Goal: Transaction & Acquisition: Purchase product/service

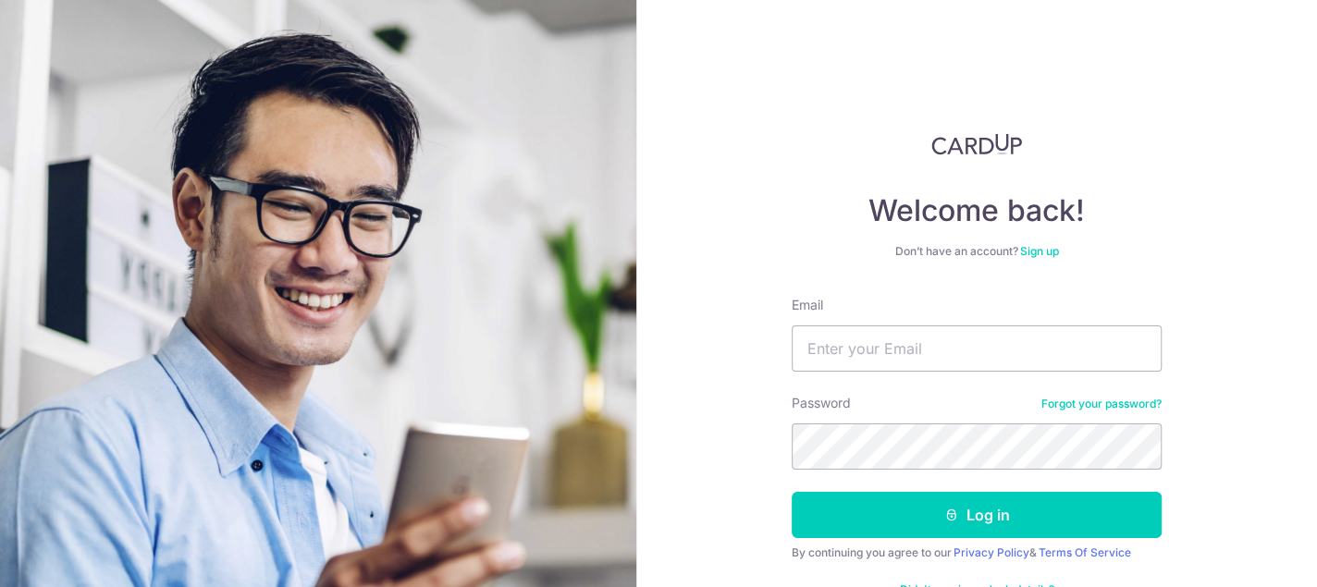
type input "danny@danscorp.com.sg"
click at [792, 492] on button "Log in" at bounding box center [977, 515] width 370 height 46
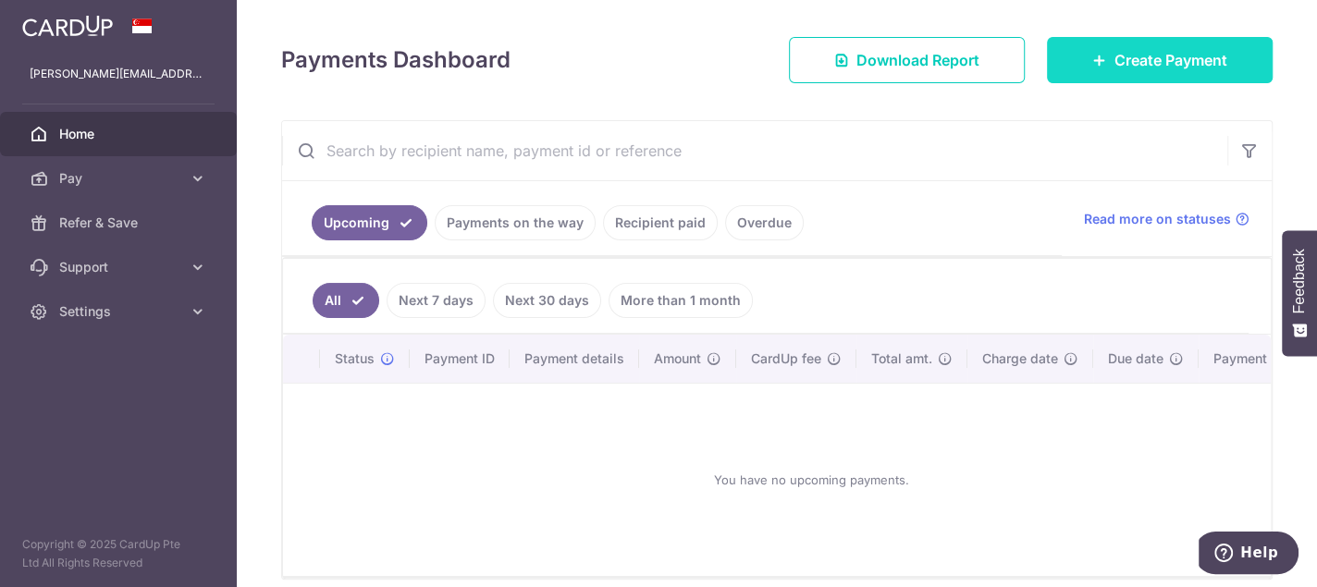
click at [1160, 62] on span "Create Payment" at bounding box center [1170, 60] width 113 height 22
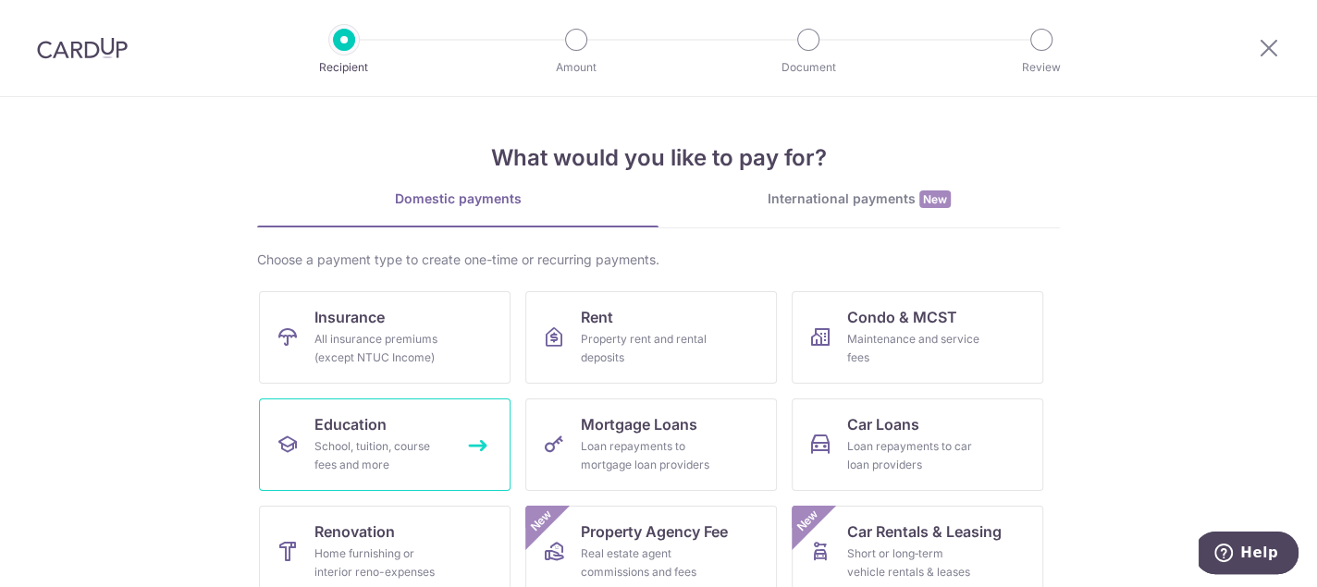
click at [376, 437] on div "School, tuition, course fees and more" at bounding box center [380, 455] width 133 height 37
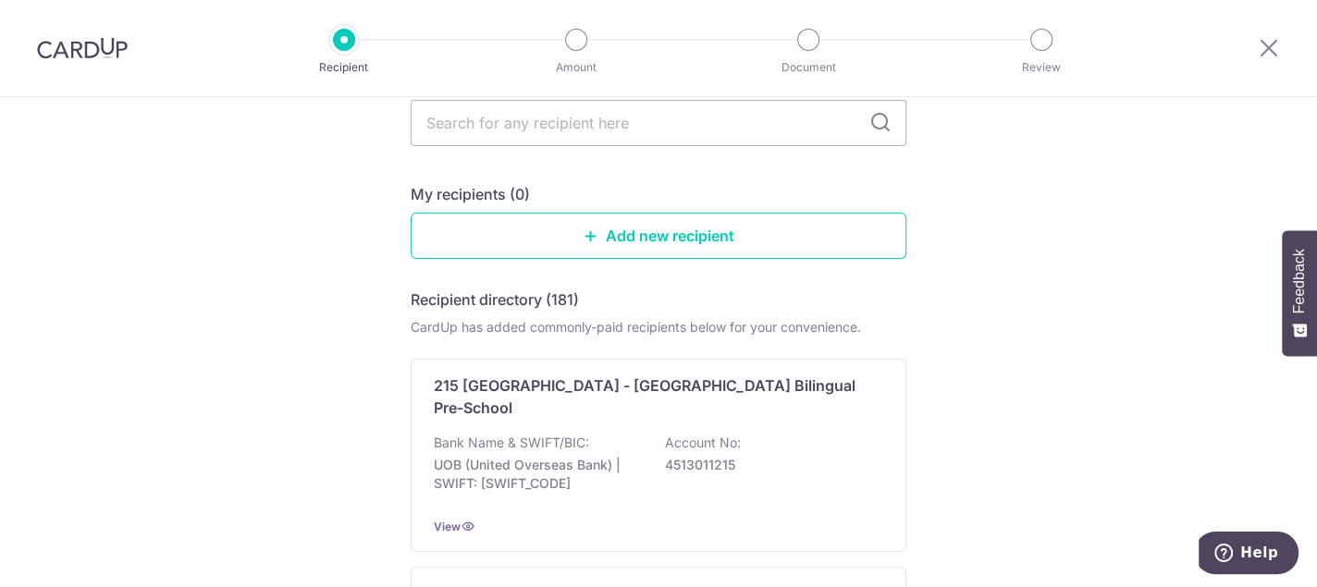
scroll to position [92, 0]
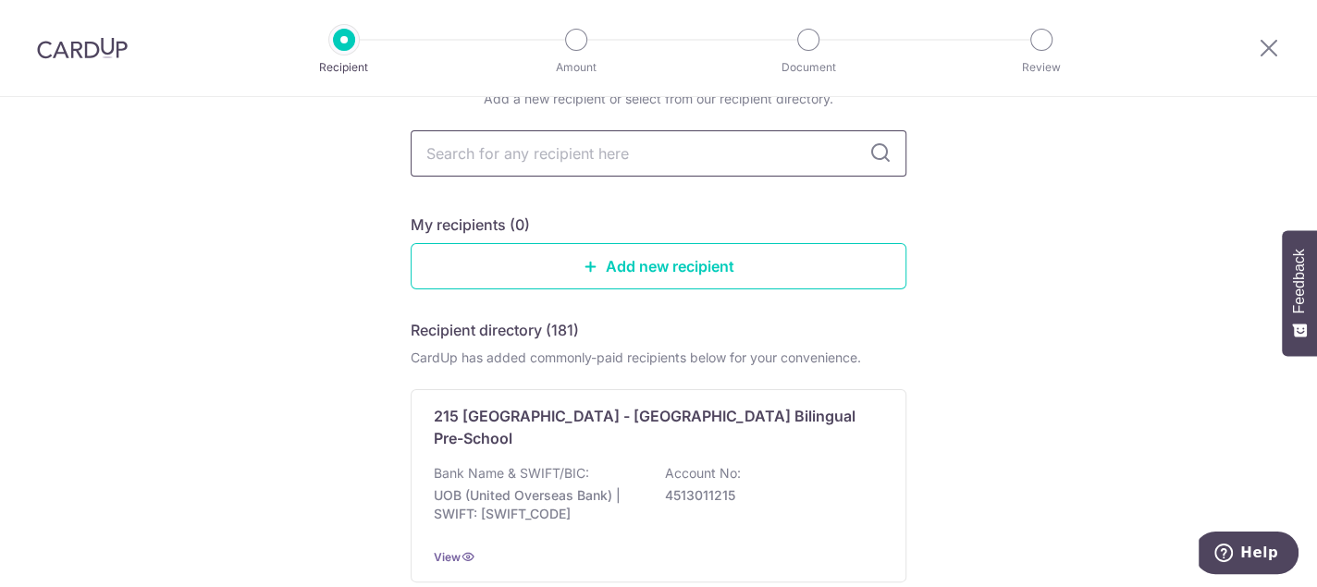
click at [609, 141] on input "text" at bounding box center [659, 153] width 496 height 46
type input "zenith"
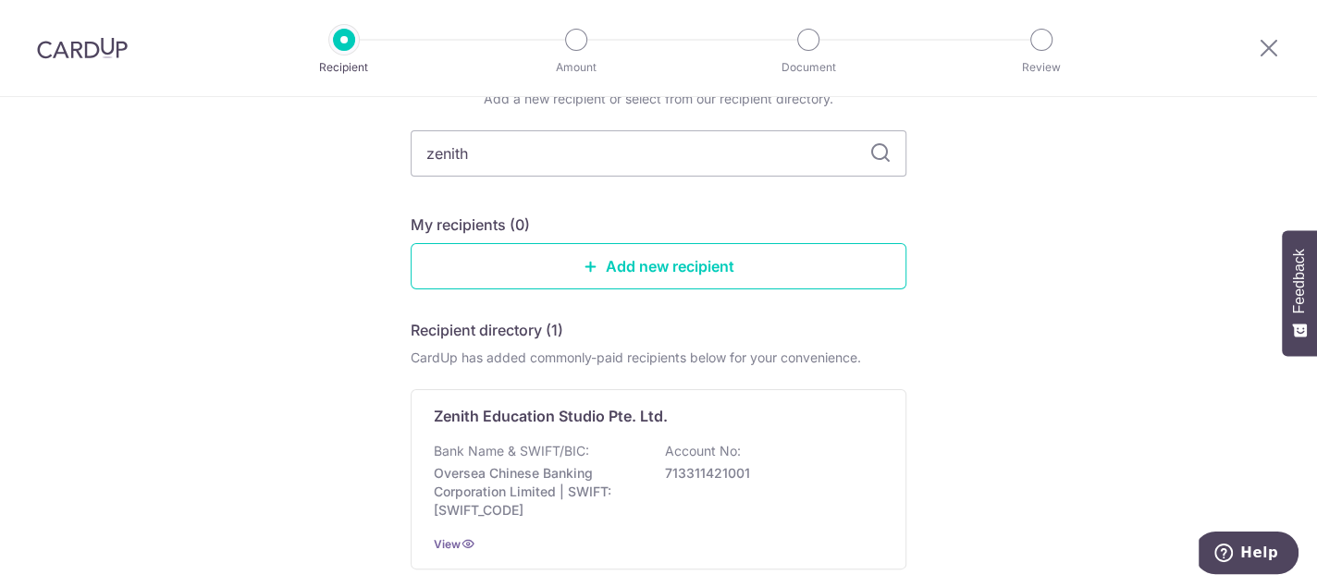
click at [879, 153] on icon at bounding box center [880, 153] width 22 height 22
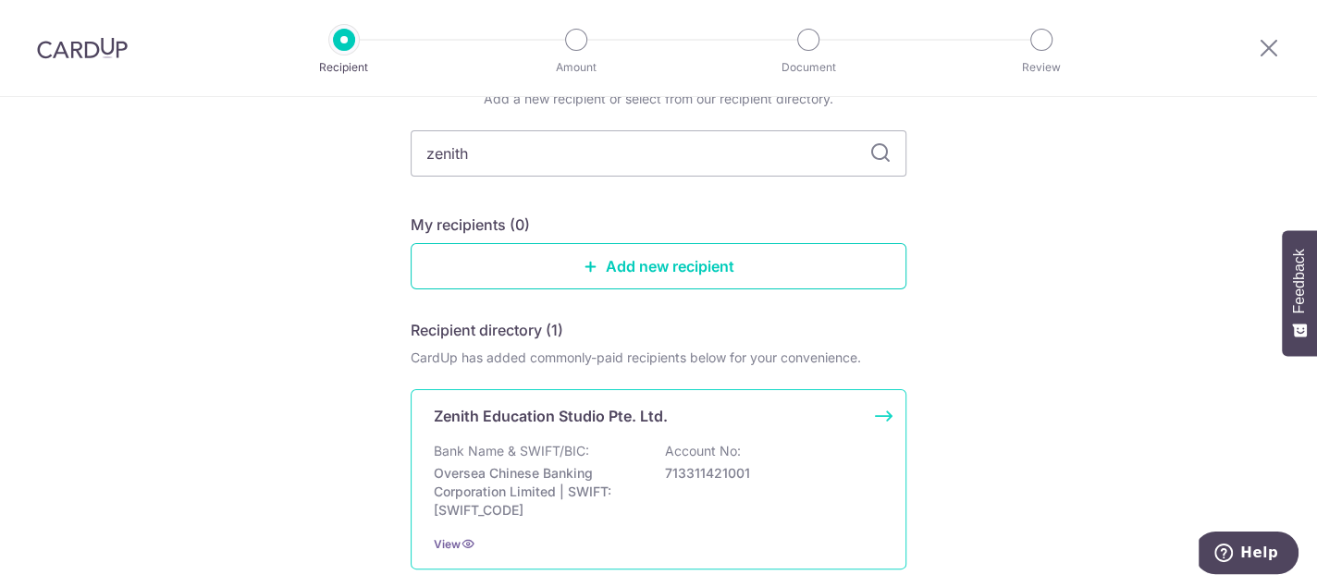
click at [607, 416] on p "Zenith Education Studio Pte. Ltd." at bounding box center [551, 416] width 234 height 22
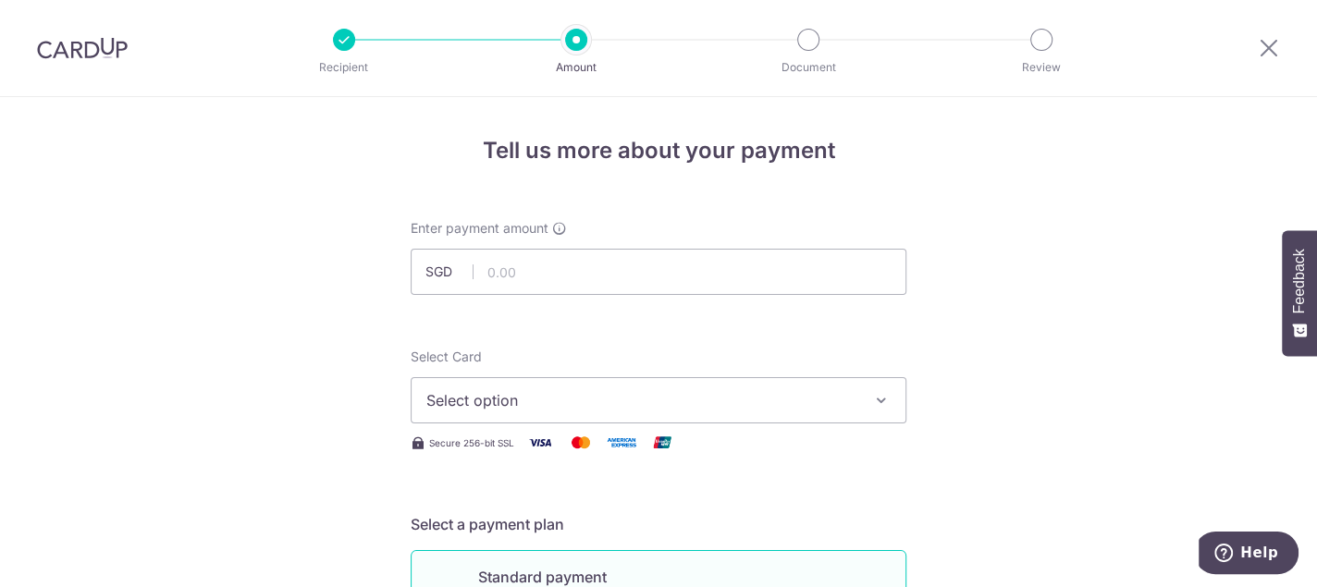
click at [596, 278] on input "text" at bounding box center [659, 272] width 496 height 46
type input "409.50"
click at [585, 394] on span "Select option" at bounding box center [641, 400] width 431 height 22
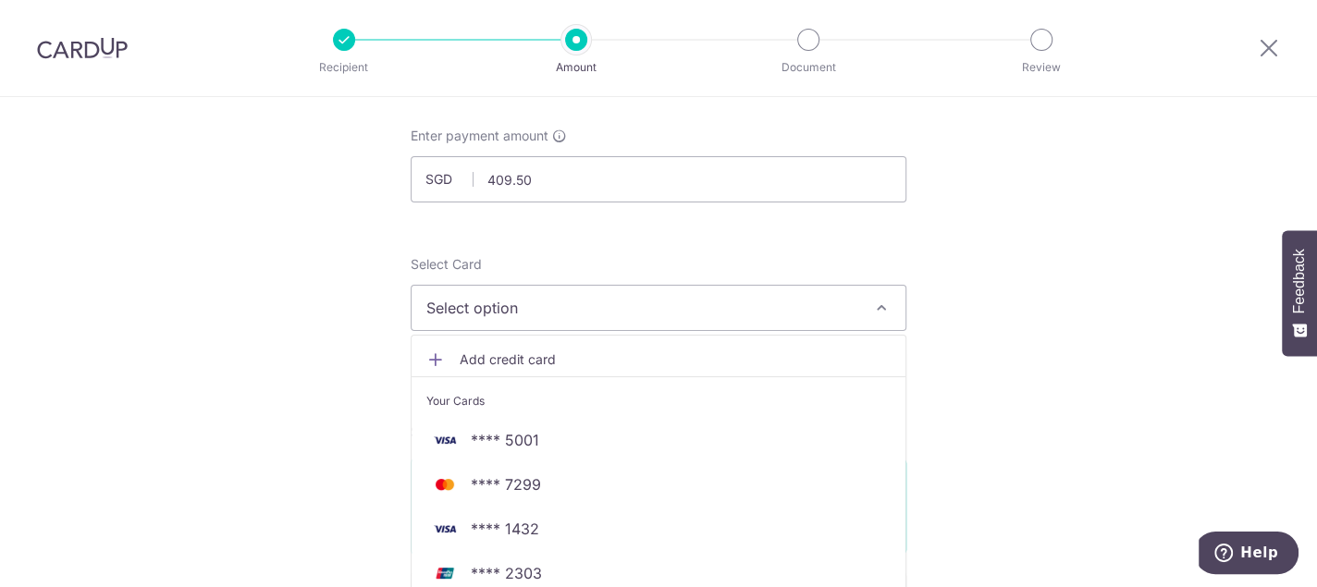
scroll to position [277, 0]
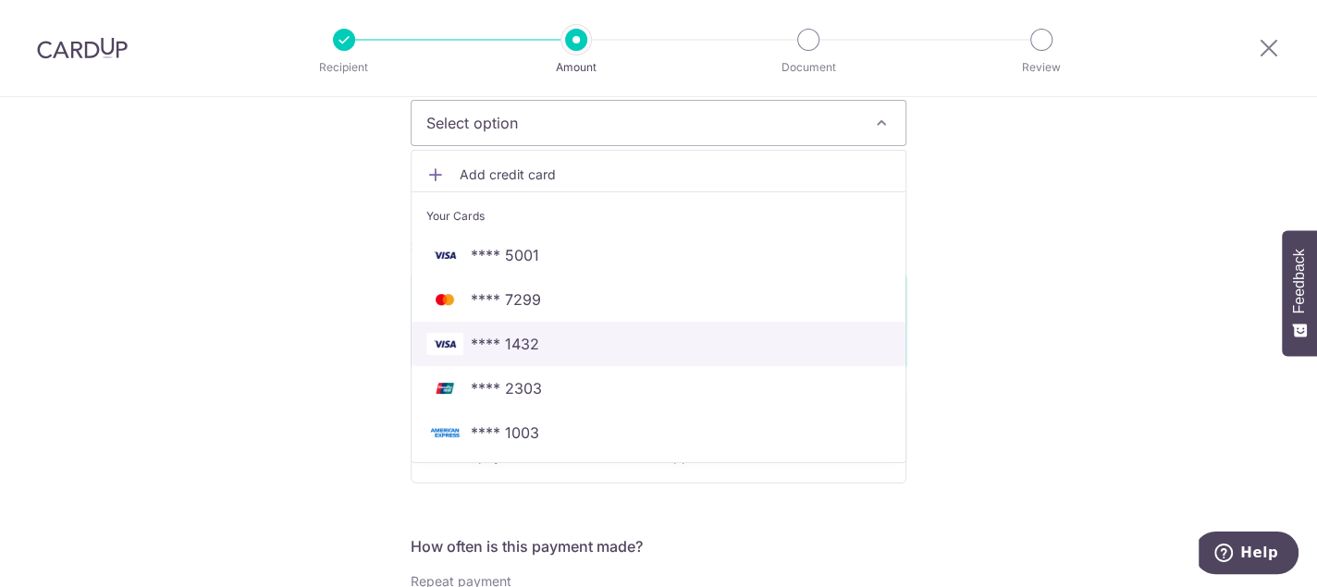
drag, startPoint x: 531, startPoint y: 343, endPoint x: 568, endPoint y: 335, distance: 37.9
click at [531, 343] on span "**** 1432" at bounding box center [505, 344] width 68 height 22
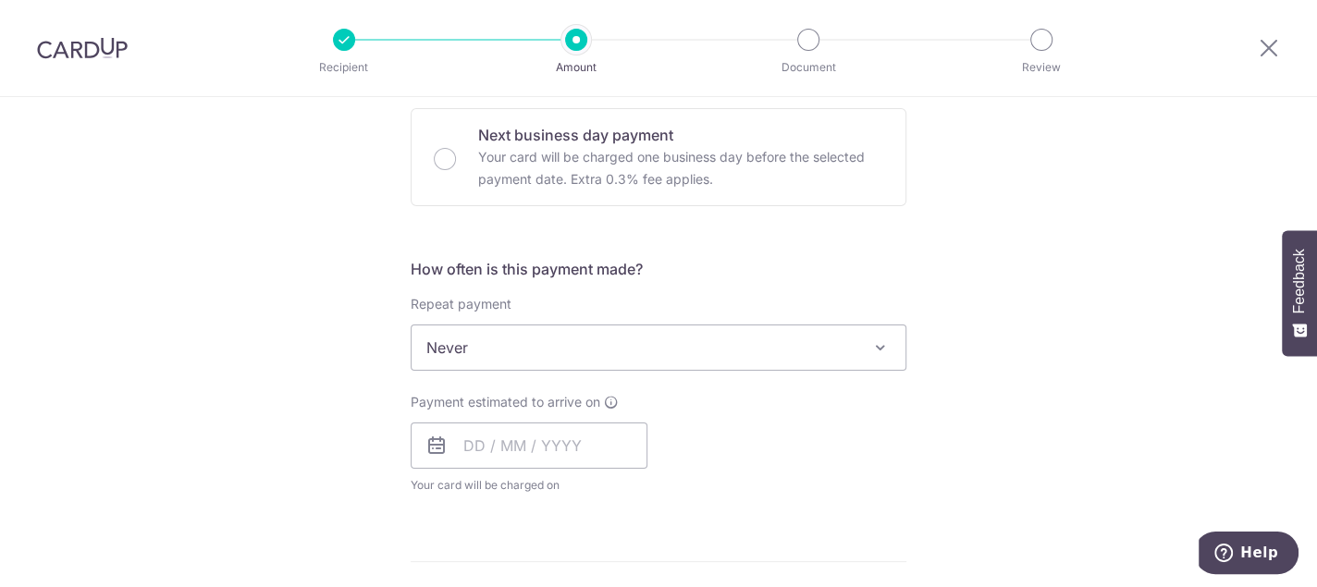
scroll to position [647, 0]
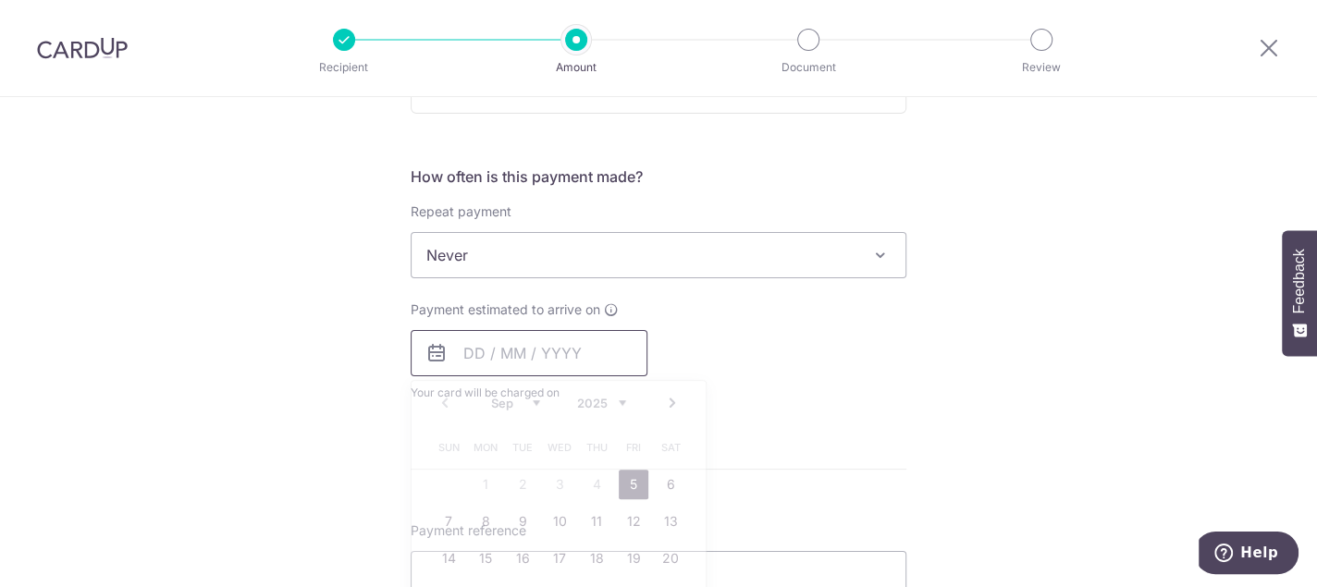
click at [505, 355] on input "text" at bounding box center [529, 353] width 237 height 46
click at [626, 473] on link "5" at bounding box center [634, 485] width 30 height 30
type input "05/09/2025"
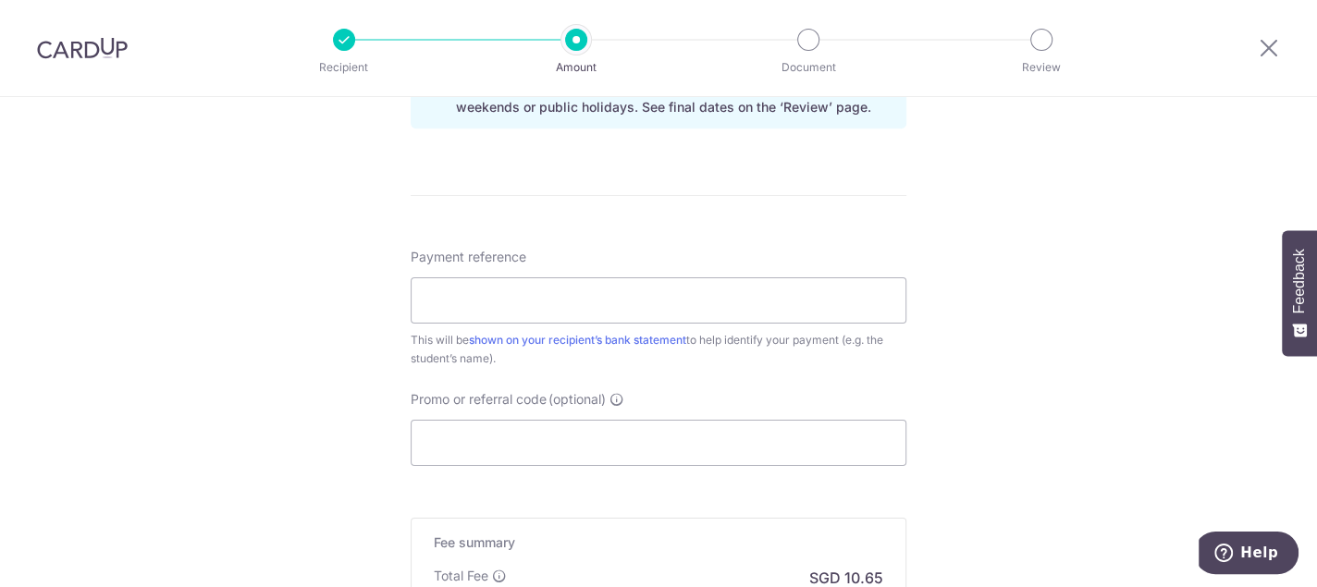
scroll to position [1017, 0]
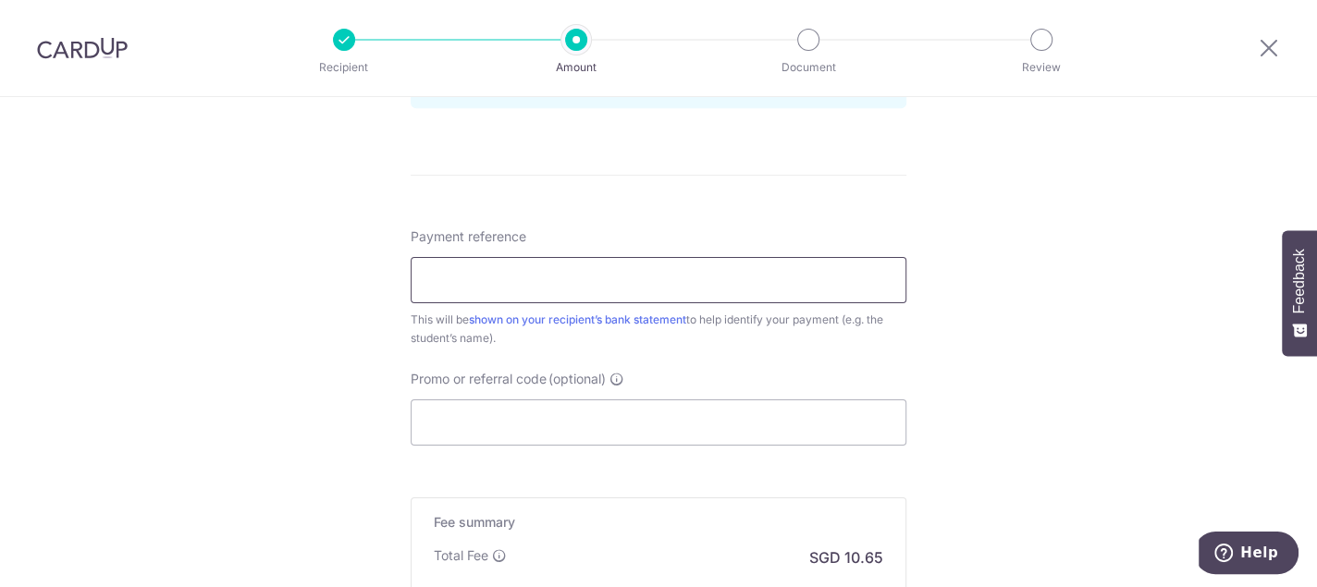
click at [586, 275] on input "Payment reference" at bounding box center [659, 280] width 496 height 46
type input "96167414 Xee Zun Yee"
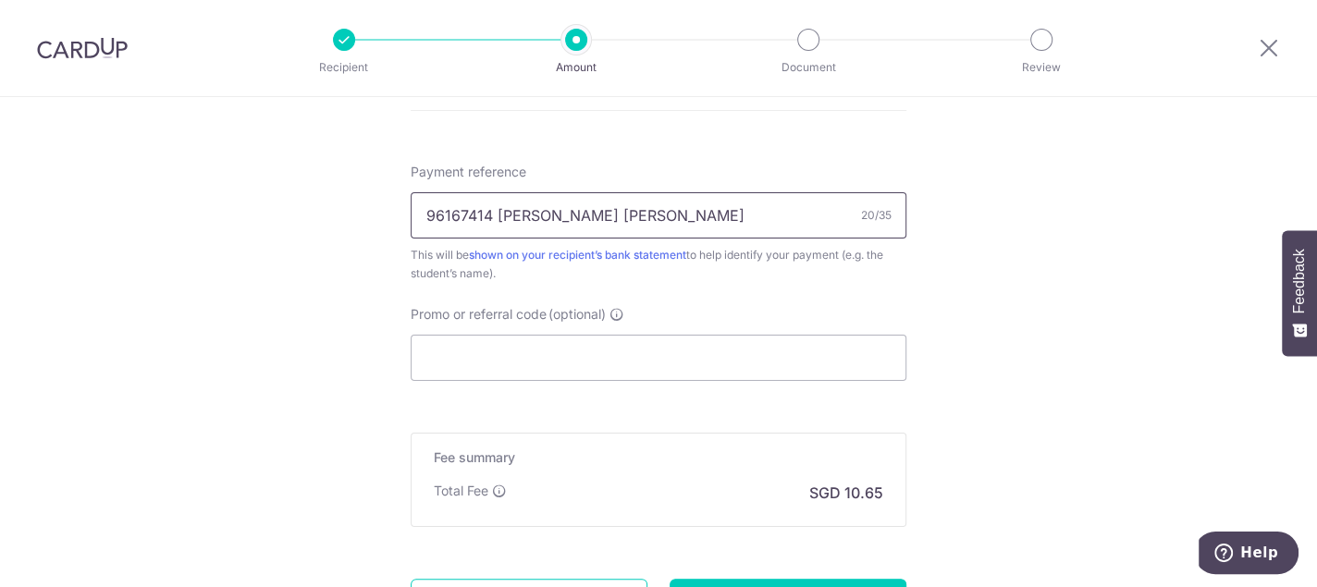
scroll to position [1110, 0]
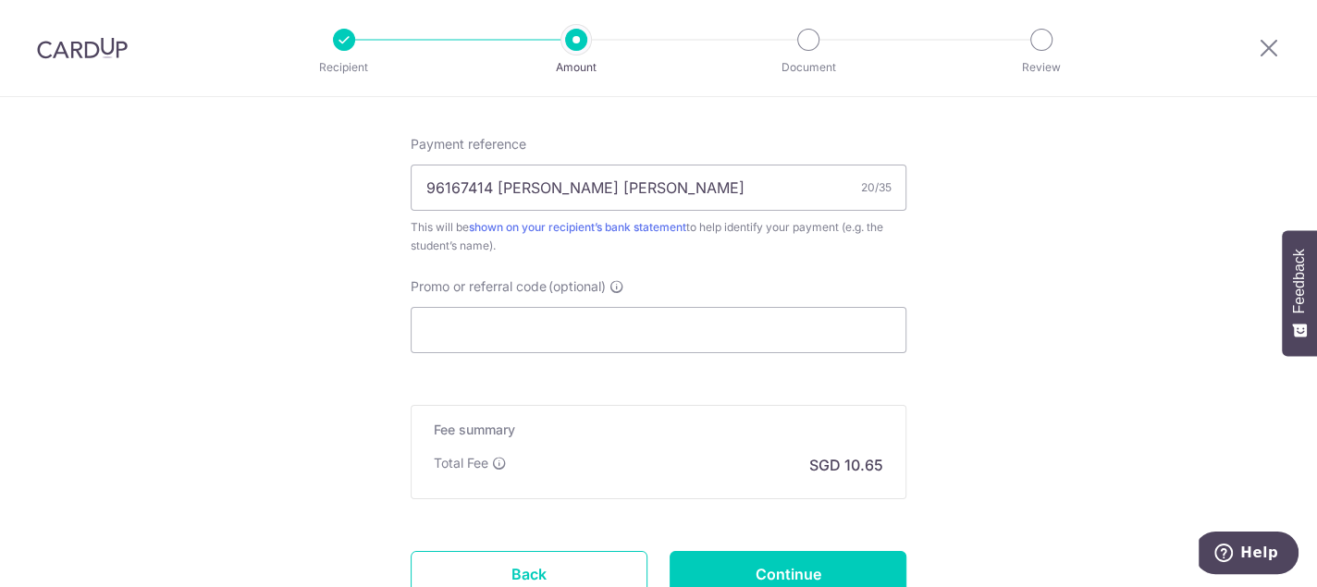
drag, startPoint x: 1077, startPoint y: 224, endPoint x: 896, endPoint y: 270, distance: 187.0
click at [527, 325] on input "Promo or referral code (optional)" at bounding box center [659, 330] width 496 height 46
paste input "ZENITH175"
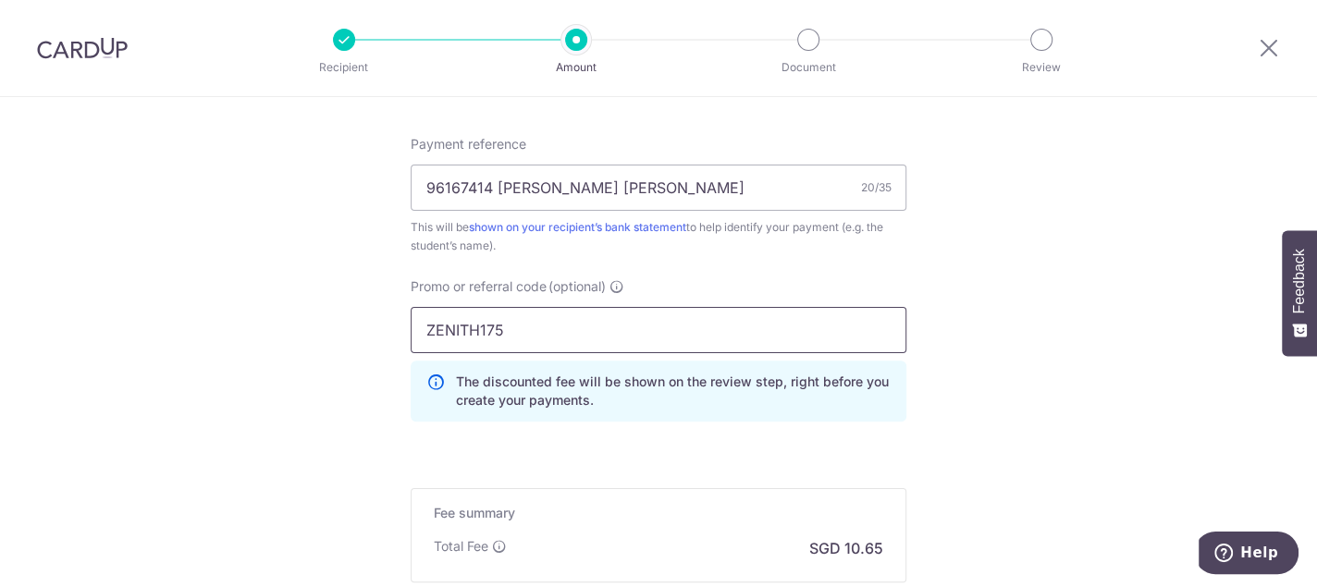
type input "ZENITH175"
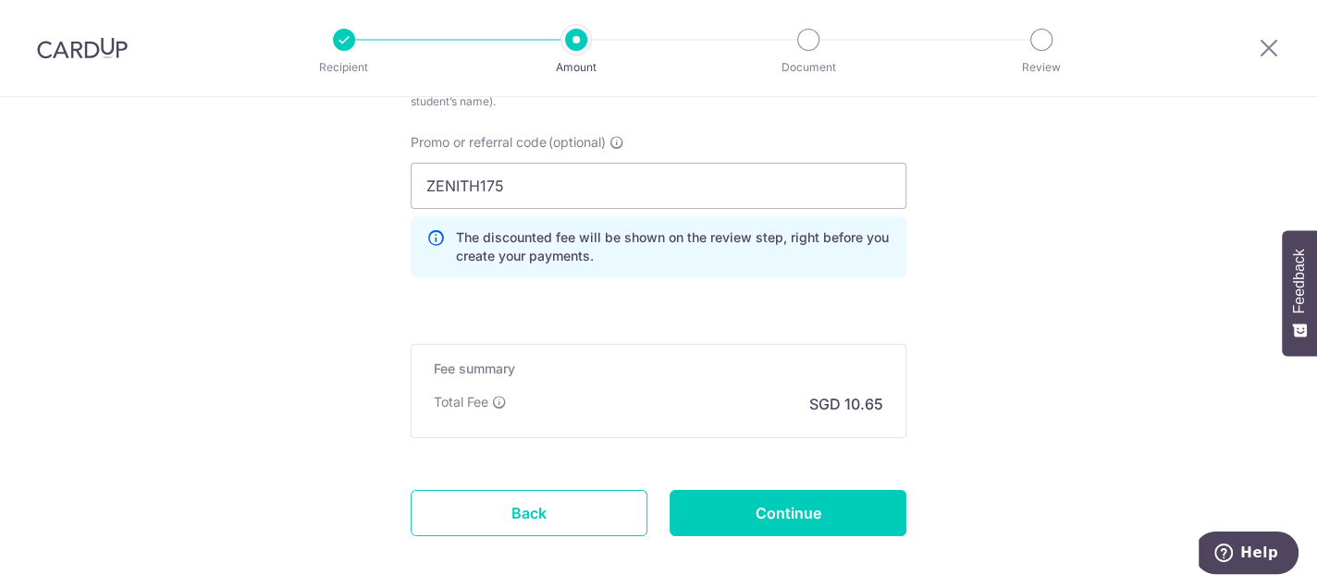
scroll to position [1295, 0]
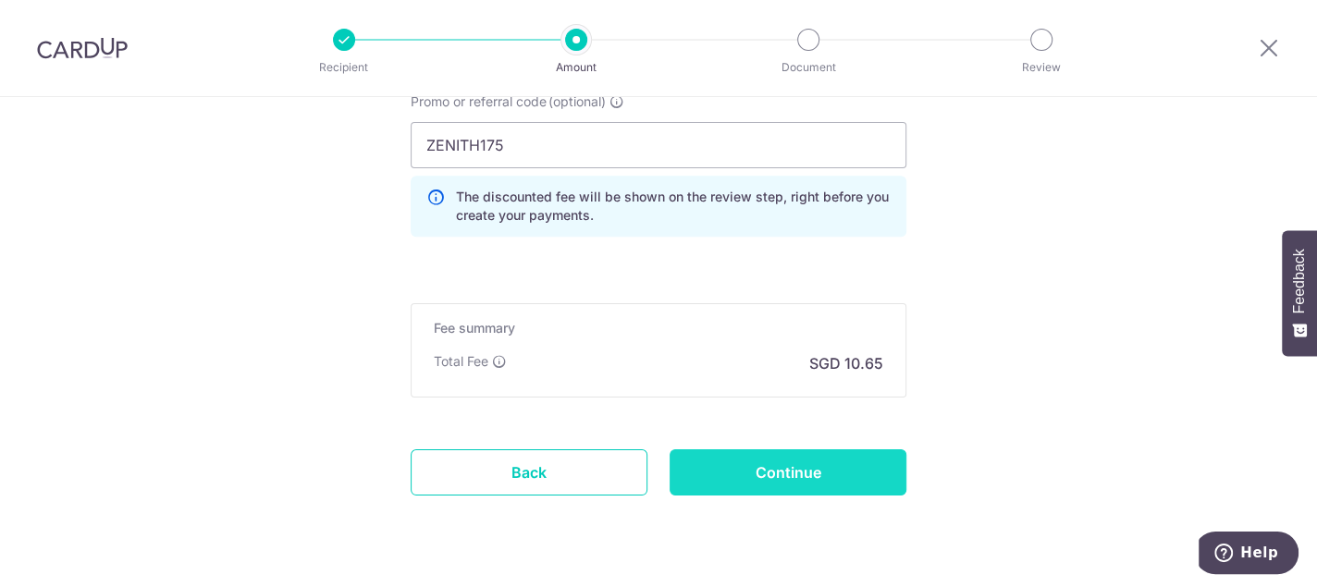
click at [824, 478] on input "Continue" at bounding box center [787, 472] width 237 height 46
type input "Create Schedule"
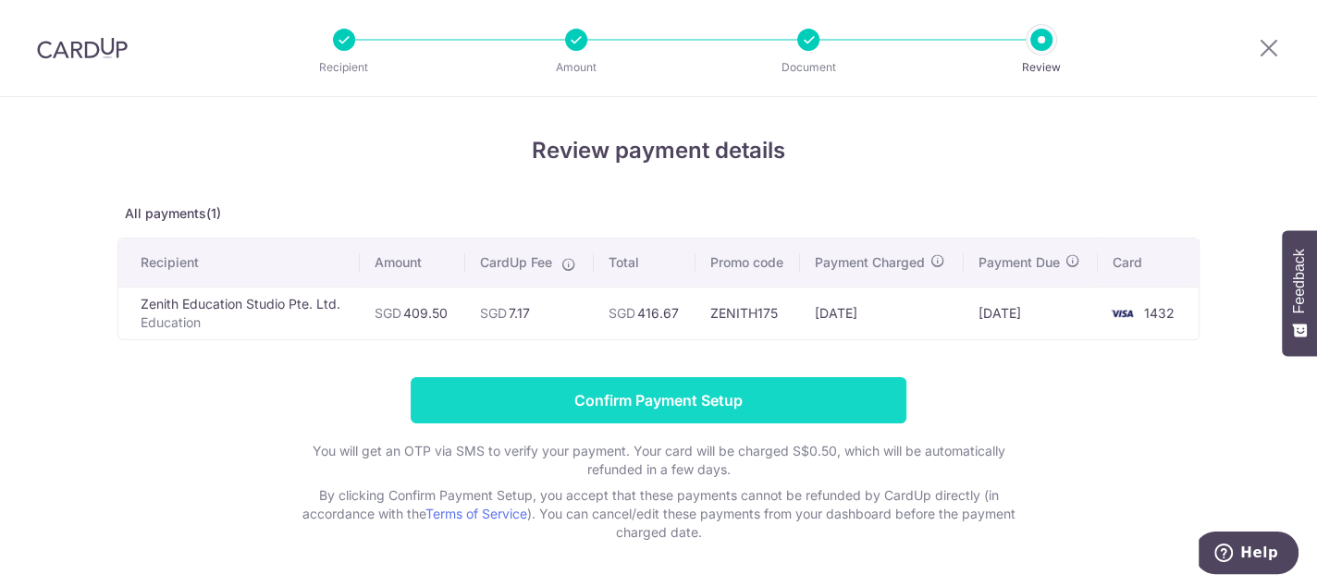
click at [793, 394] on input "Confirm Payment Setup" at bounding box center [659, 400] width 496 height 46
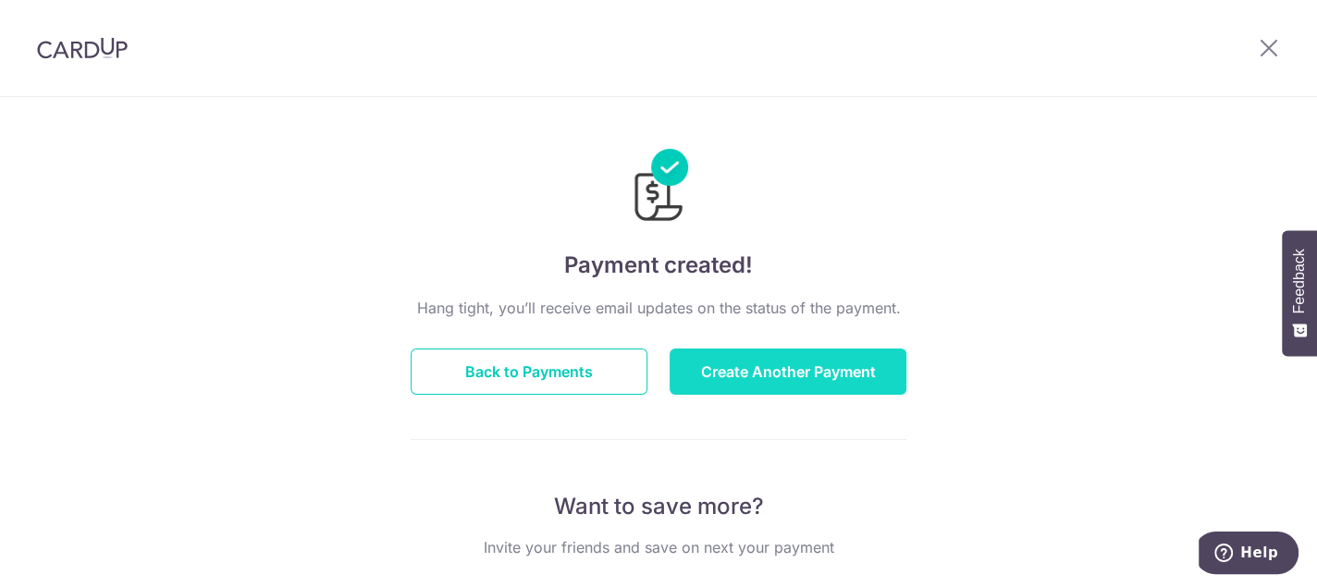
click at [797, 360] on button "Create Another Payment" at bounding box center [787, 372] width 237 height 46
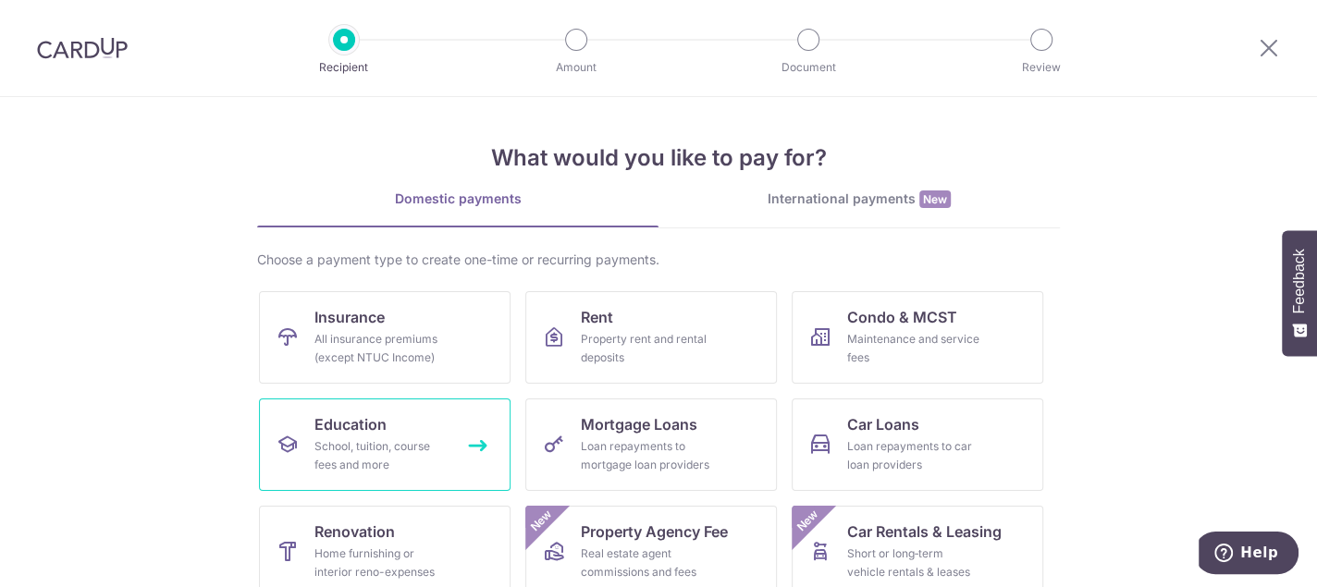
click at [372, 430] on span "Education" at bounding box center [350, 424] width 72 height 22
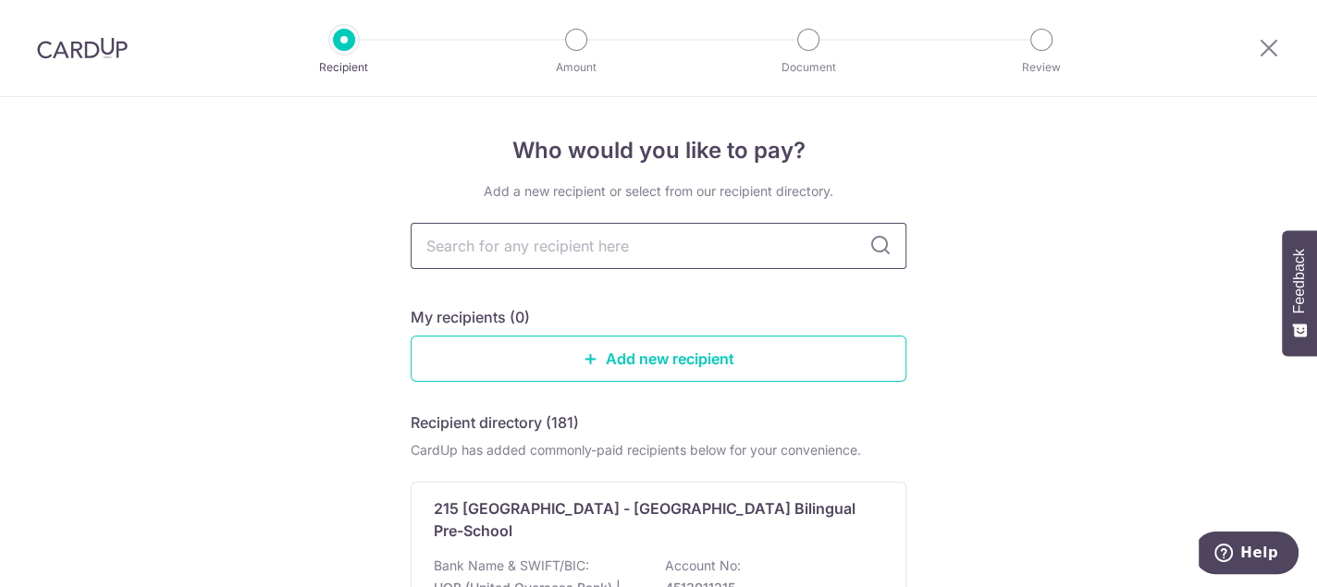
click at [592, 247] on input "text" at bounding box center [659, 246] width 496 height 46
type input "zenith"
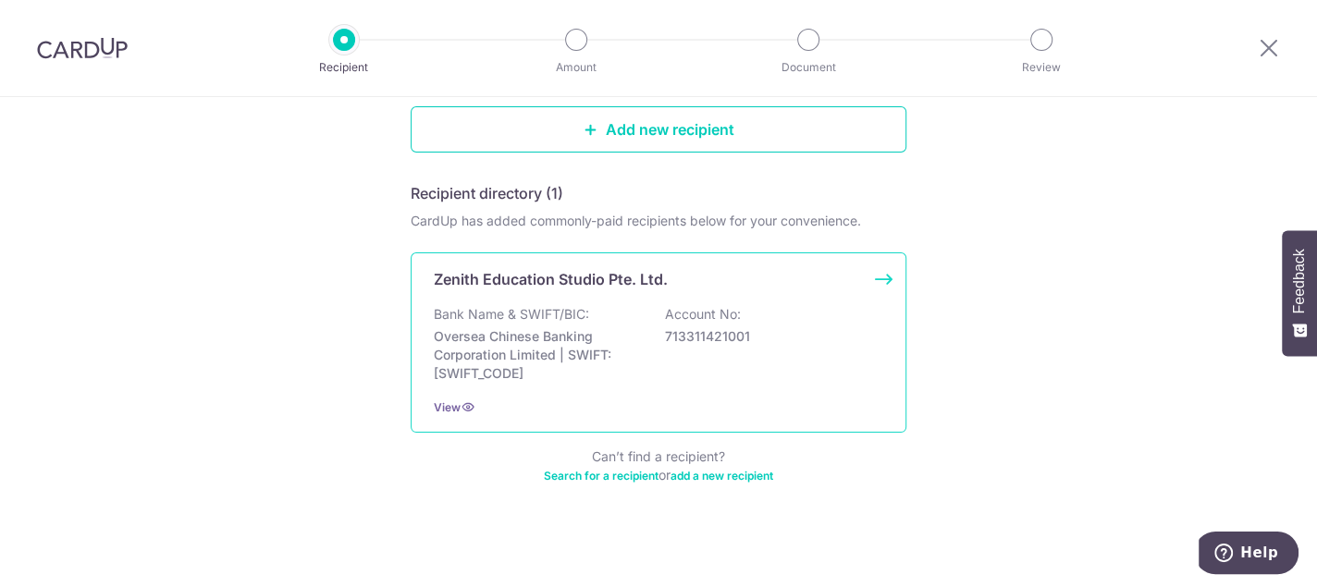
scroll to position [234, 0]
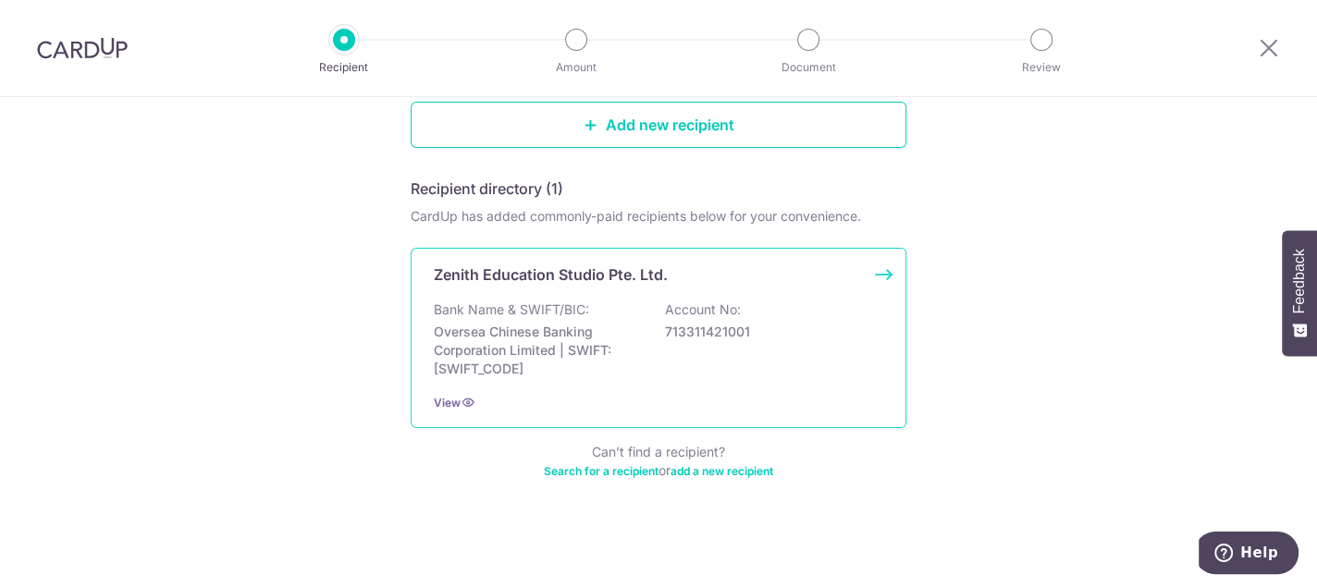
click at [544, 277] on p "Zenith Education Studio Pte. Ltd." at bounding box center [551, 275] width 234 height 22
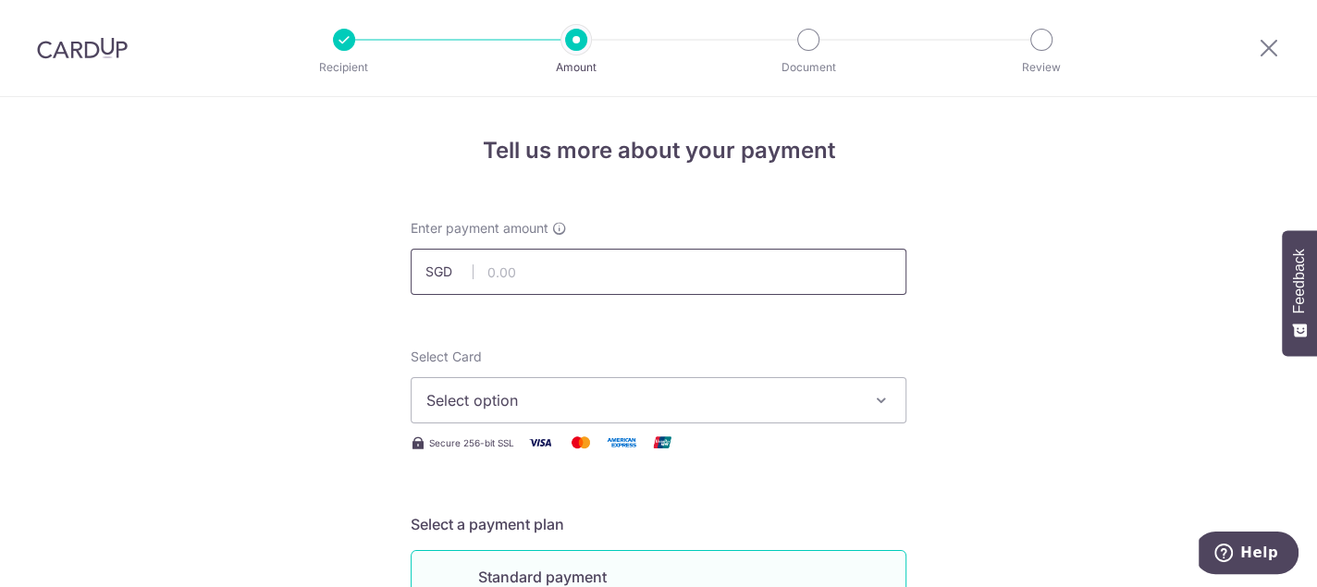
click at [524, 276] on input "text" at bounding box center [659, 272] width 496 height 46
drag, startPoint x: 1119, startPoint y: 322, endPoint x: 1012, endPoint y: 314, distance: 107.5
click at [522, 274] on input "text" at bounding box center [659, 272] width 496 height 46
click at [553, 268] on input "text" at bounding box center [659, 272] width 496 height 46
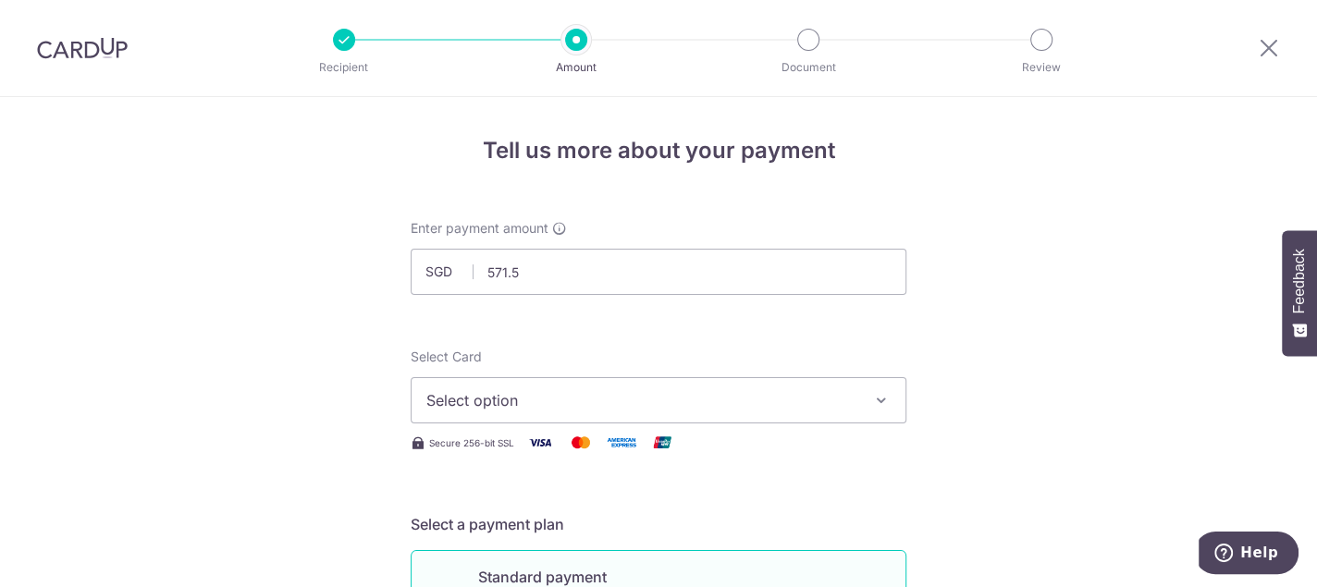
type input "571.50"
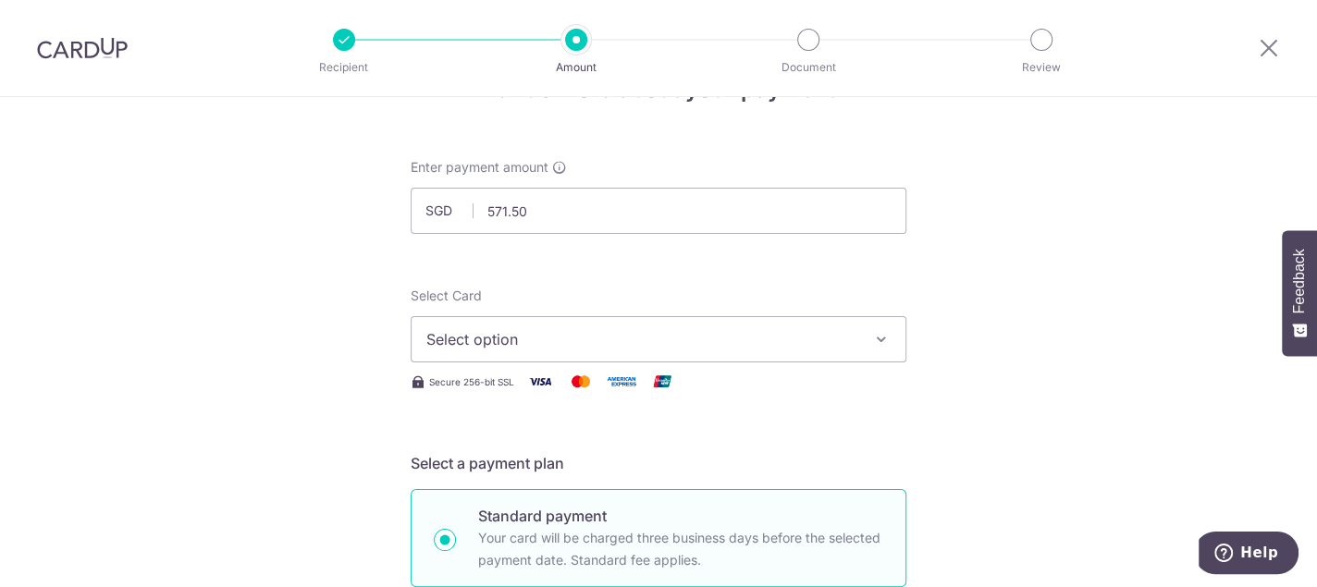
scroll to position [92, 0]
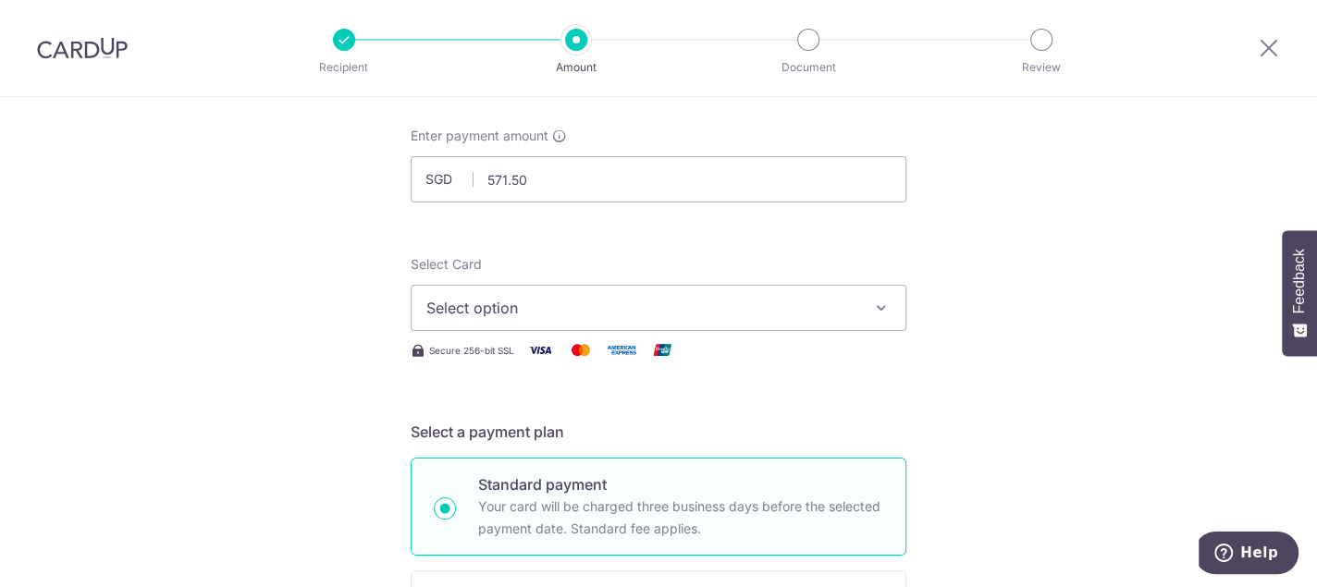
click at [713, 299] on span "Select option" at bounding box center [641, 308] width 431 height 22
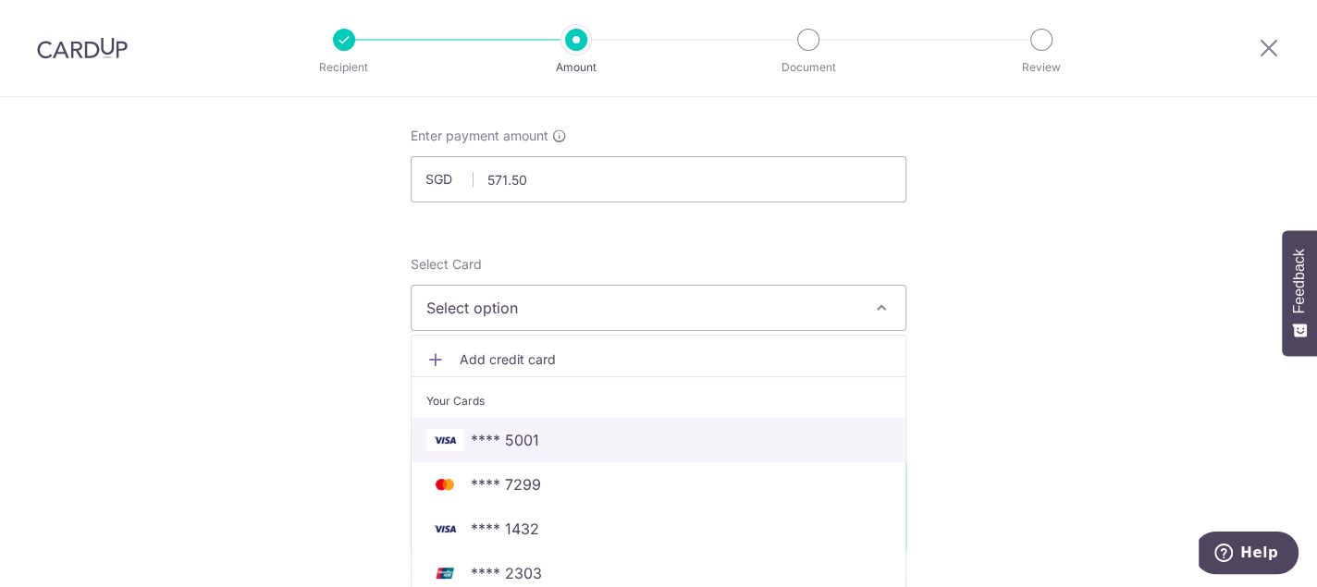
drag, startPoint x: 598, startPoint y: 436, endPoint x: 655, endPoint y: 439, distance: 56.5
click at [598, 436] on span "**** 5001" at bounding box center [658, 440] width 464 height 22
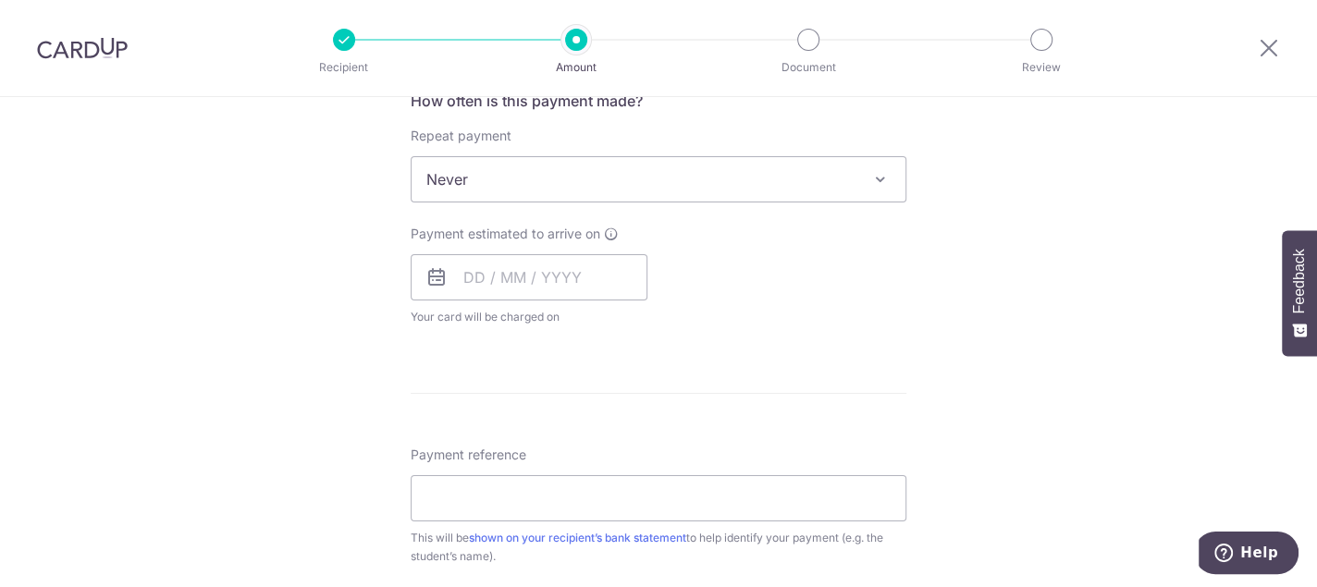
scroll to position [740, 0]
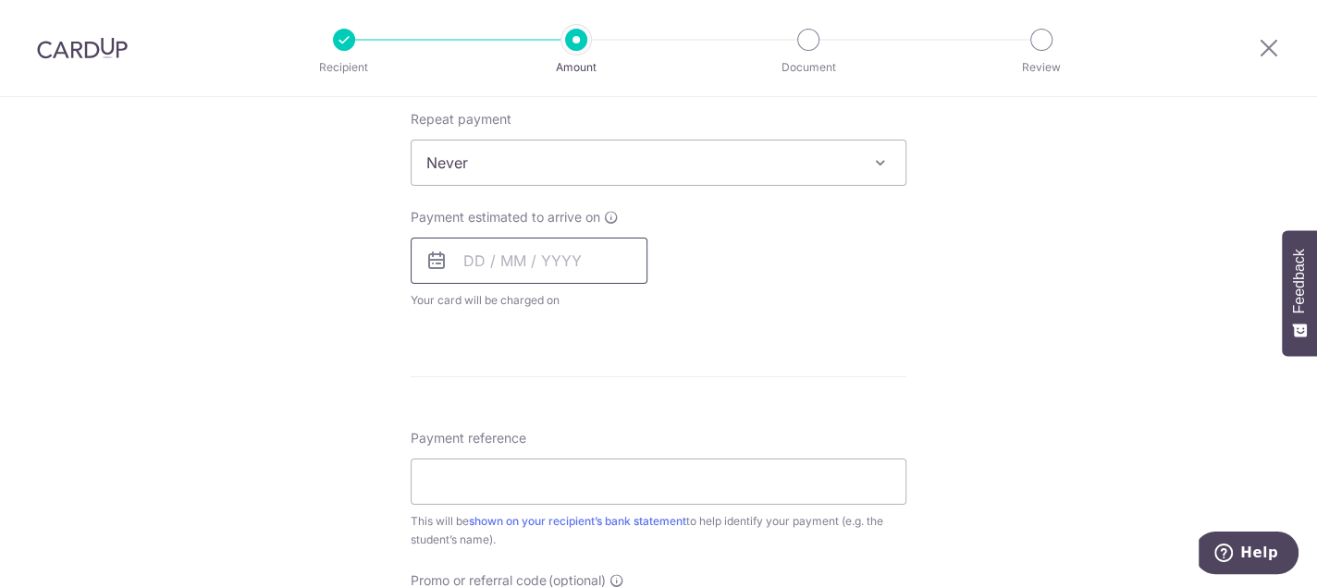
click at [504, 258] on input "text" at bounding box center [529, 261] width 237 height 46
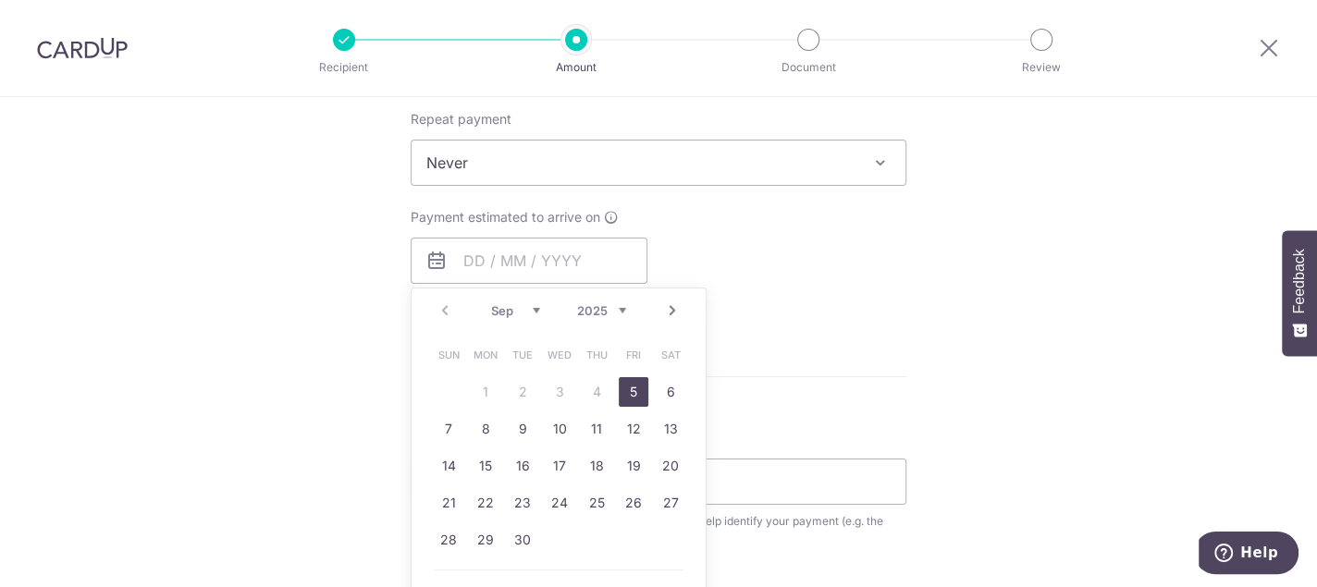
click at [623, 389] on link "5" at bounding box center [634, 392] width 30 height 30
type input "[DATE]"
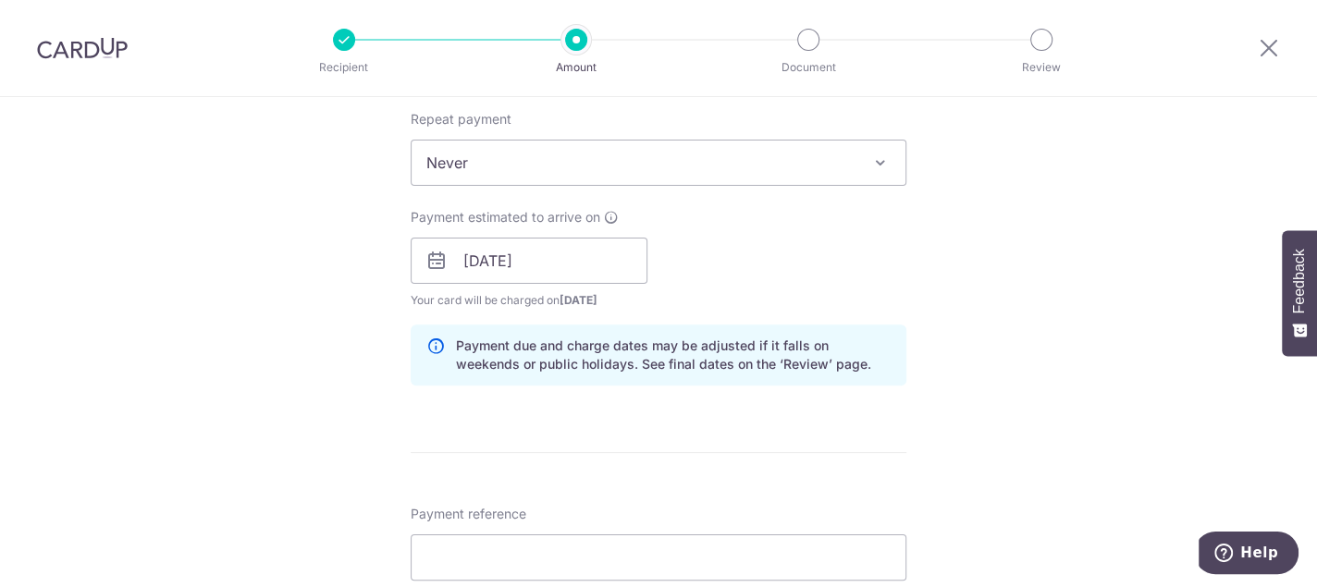
scroll to position [925, 0]
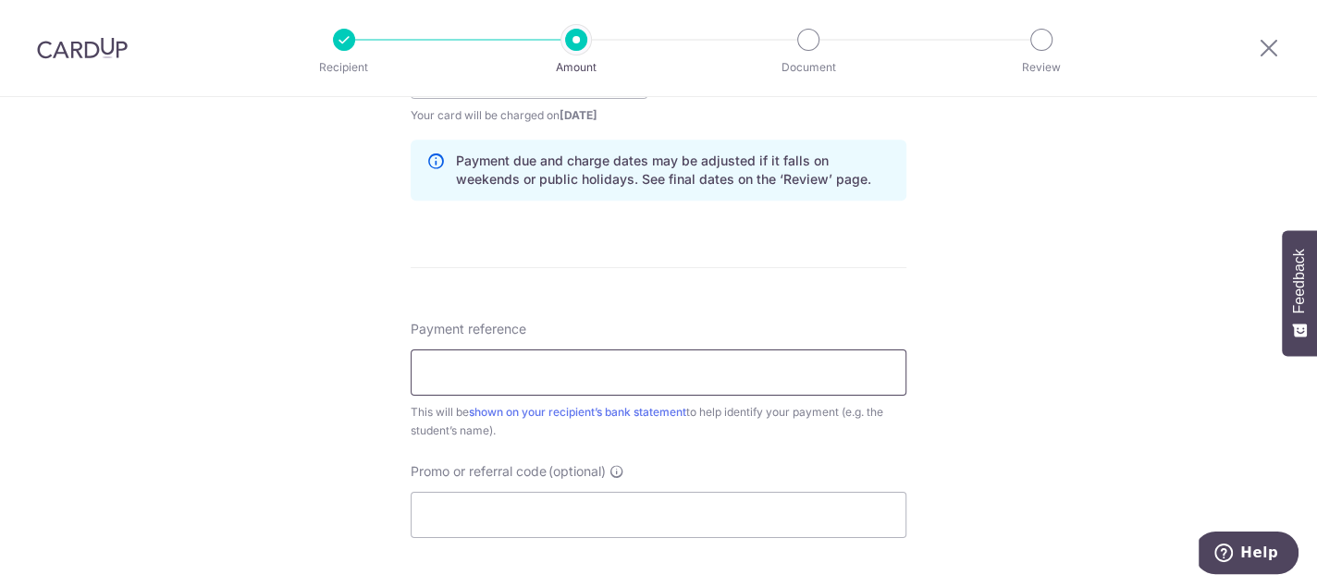
click at [528, 363] on input "Payment reference" at bounding box center [659, 373] width 496 height 46
type input "96167414 [PERSON_NAME] [PERSON_NAME]"
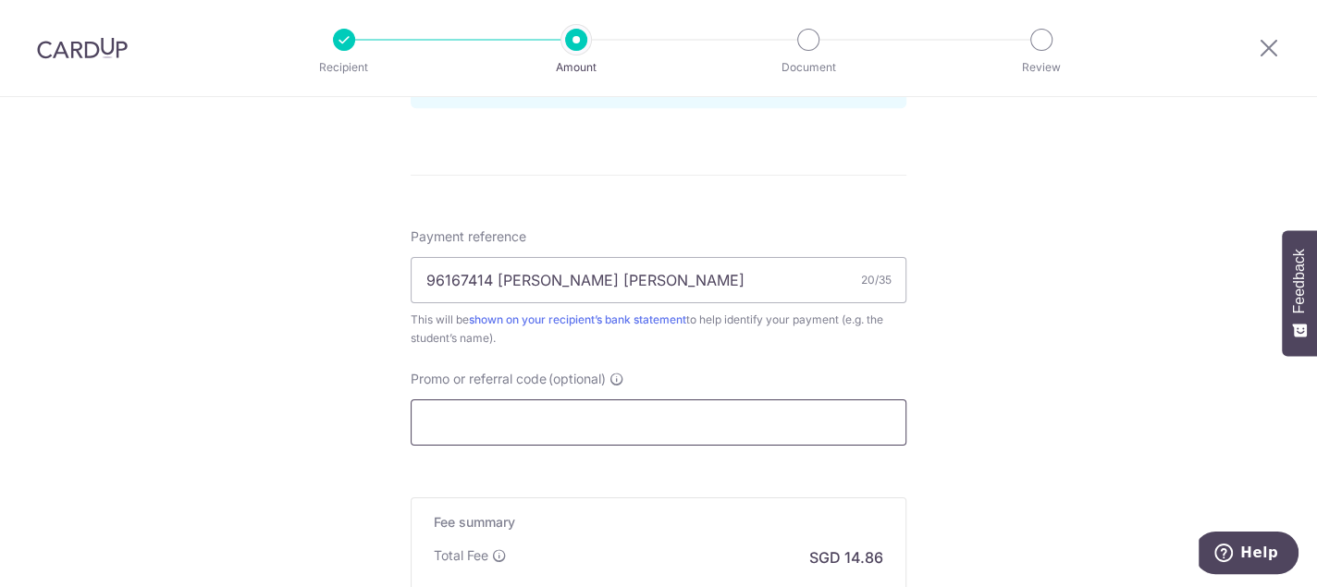
click at [542, 430] on input "Promo or referral code (optional)" at bounding box center [659, 422] width 496 height 46
paste input "ZENITH175"
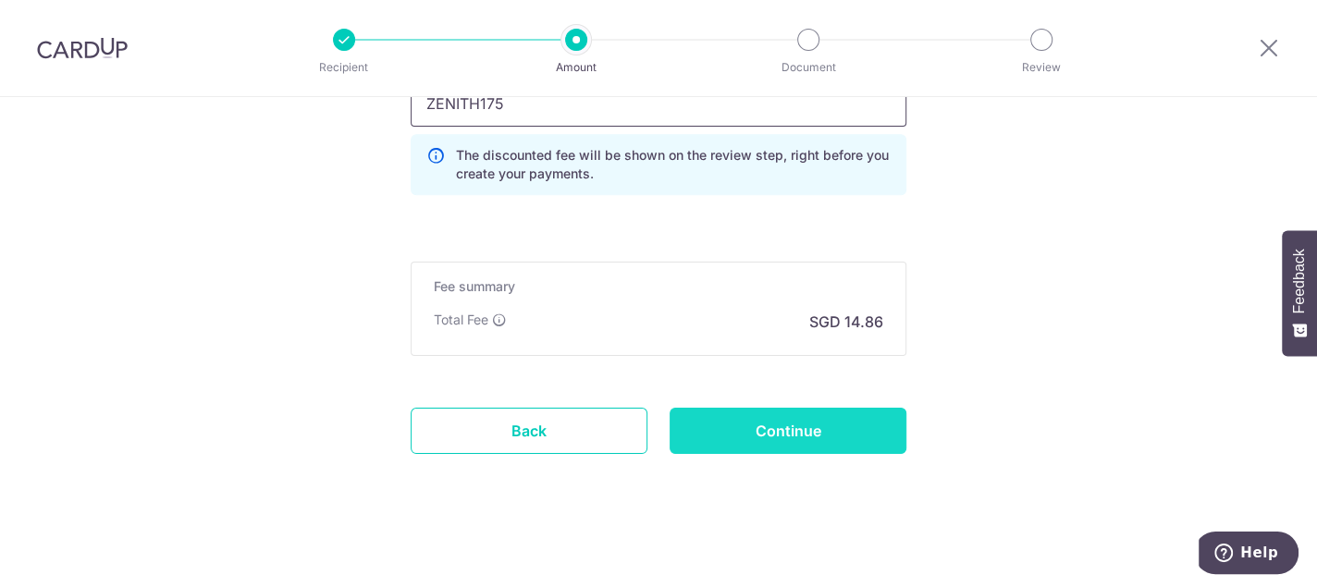
scroll to position [1337, 0]
type input "ZENITH175"
click at [803, 428] on input "Continue" at bounding box center [787, 430] width 237 height 46
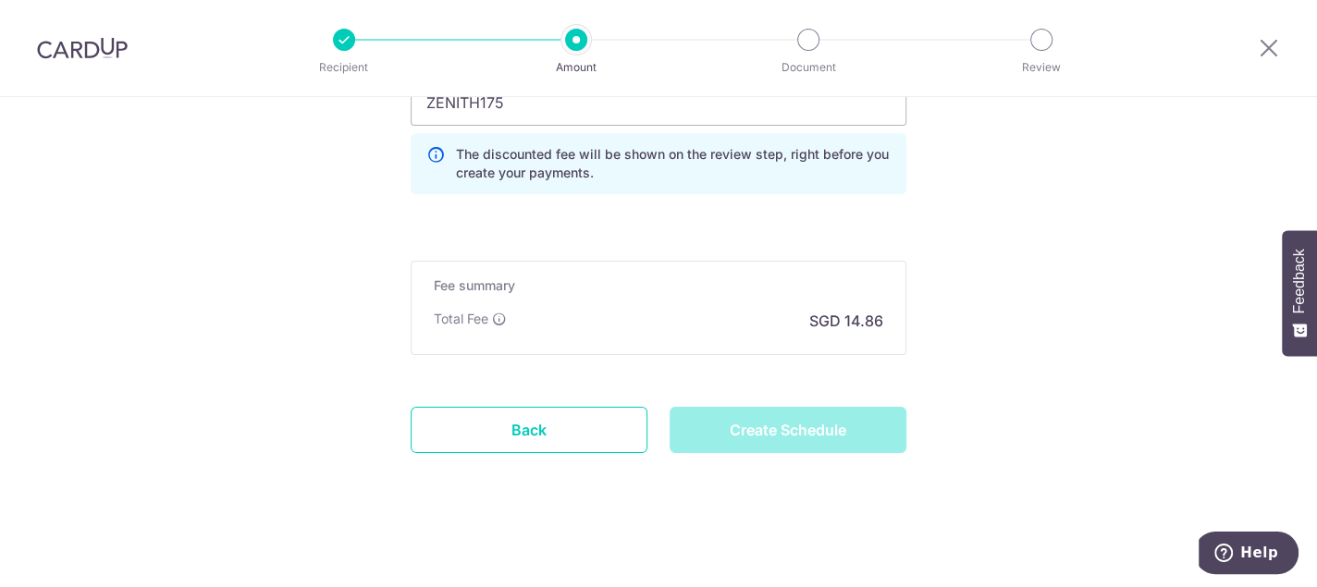
type input "Create Schedule"
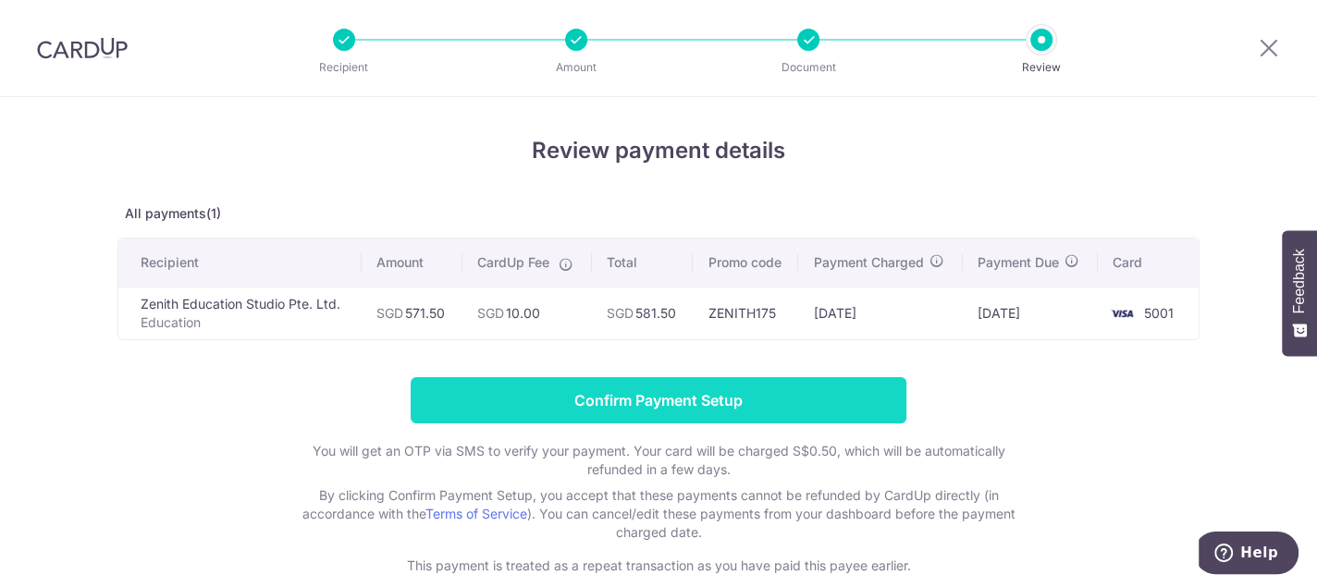
click at [655, 402] on input "Confirm Payment Setup" at bounding box center [659, 400] width 496 height 46
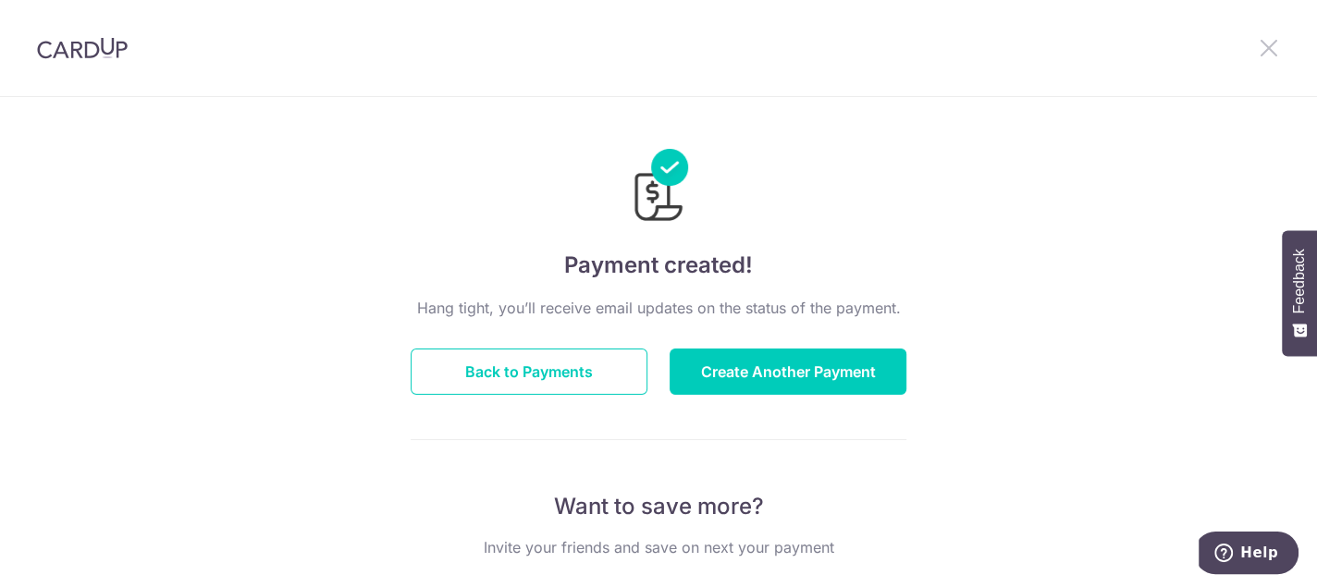
click at [1269, 44] on icon at bounding box center [1269, 47] width 22 height 23
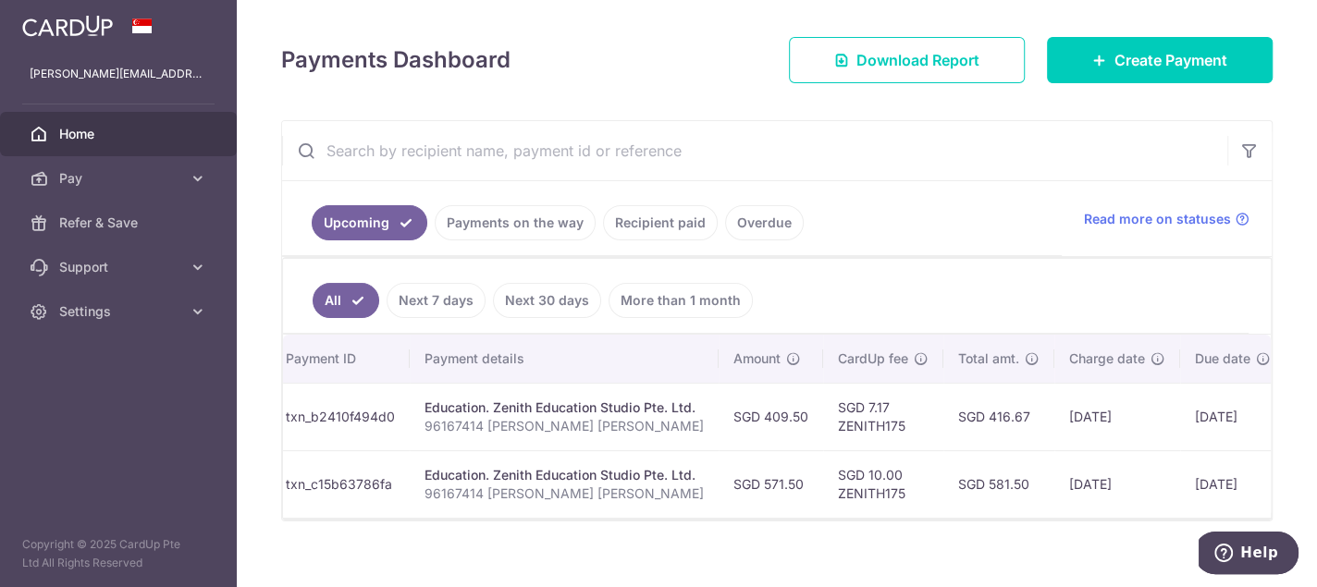
scroll to position [0, 248]
